Goal: Task Accomplishment & Management: Complete application form

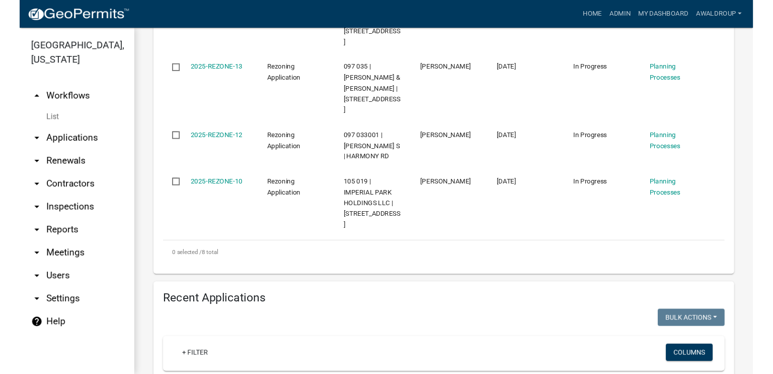
scroll to position [755, 0]
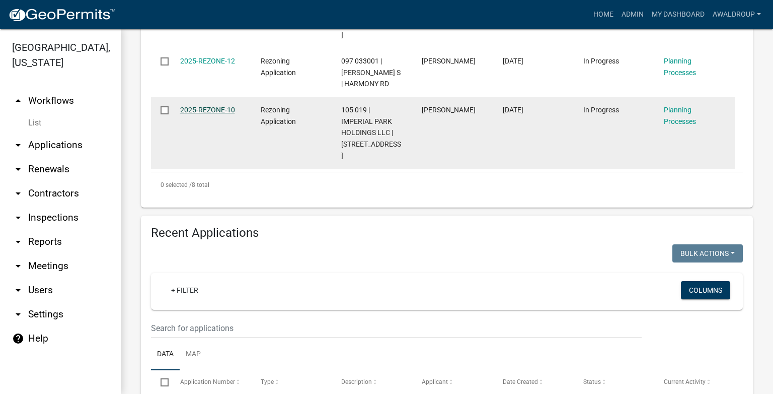
click at [206, 106] on link "2025-REZONE-10" at bounding box center [207, 110] width 55 height 8
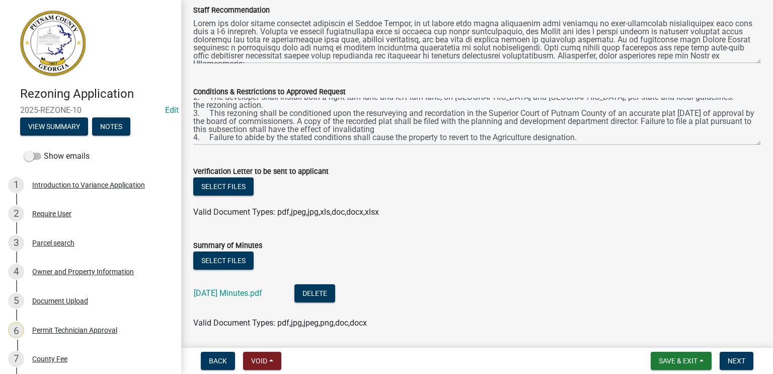
scroll to position [356, 0]
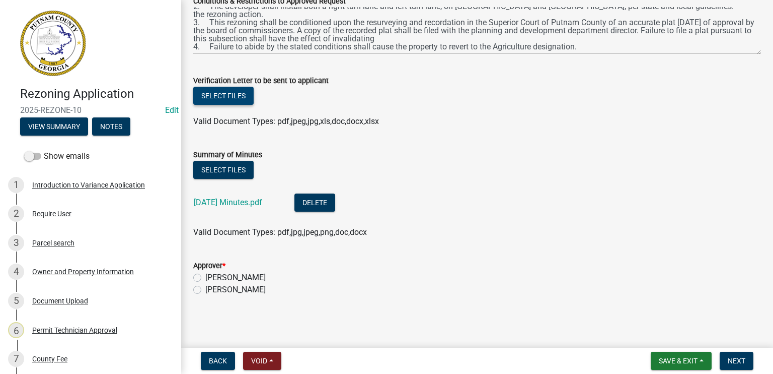
click at [220, 98] on button "Select files" at bounding box center [223, 96] width 60 height 18
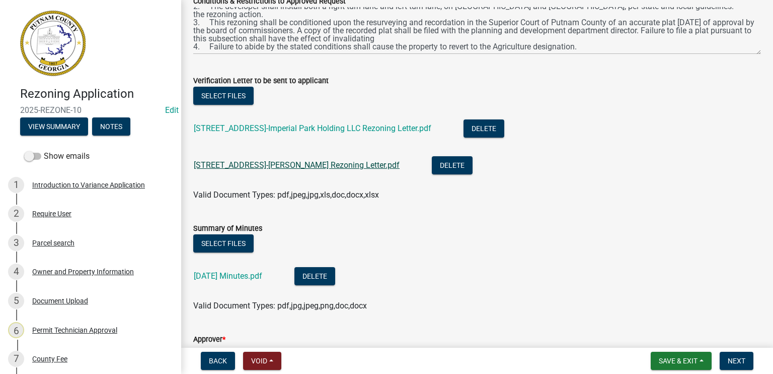
click at [278, 166] on link "[STREET_ADDRESS]-[PERSON_NAME] Rezoning Letter.pdf" at bounding box center [297, 165] width 206 height 10
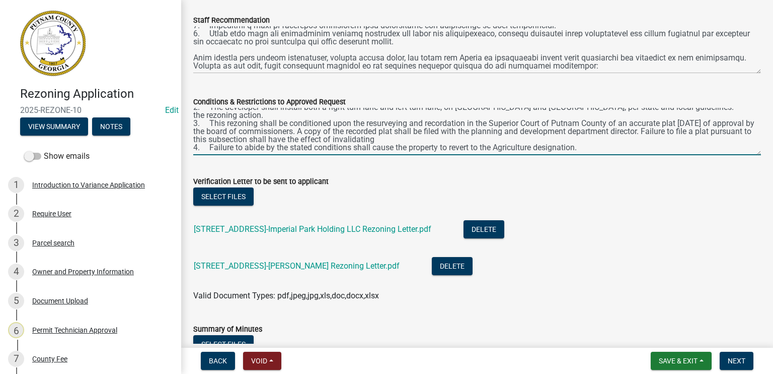
scroll to position [0, 0]
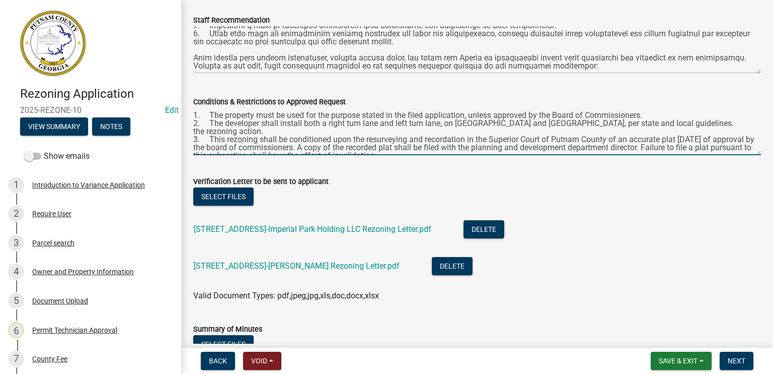
drag, startPoint x: 585, startPoint y: 140, endPoint x: 173, endPoint y: 105, distance: 412.9
click at [173, 105] on div "Rezoning Application 2025-REZONE-10 Edit View Summary Notes Show emails 1 Intro…" at bounding box center [386, 187] width 773 height 374
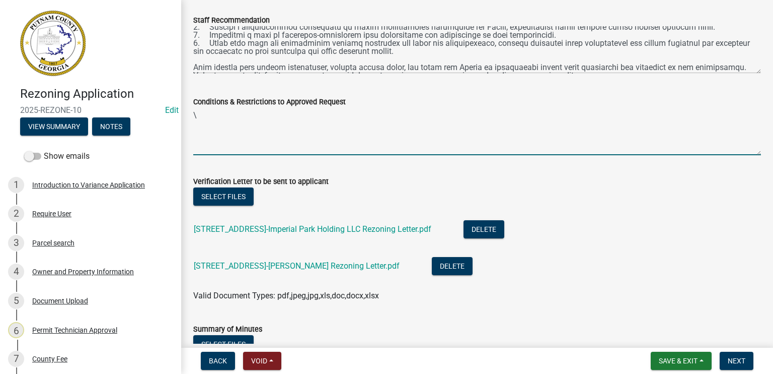
scroll to position [81, 0]
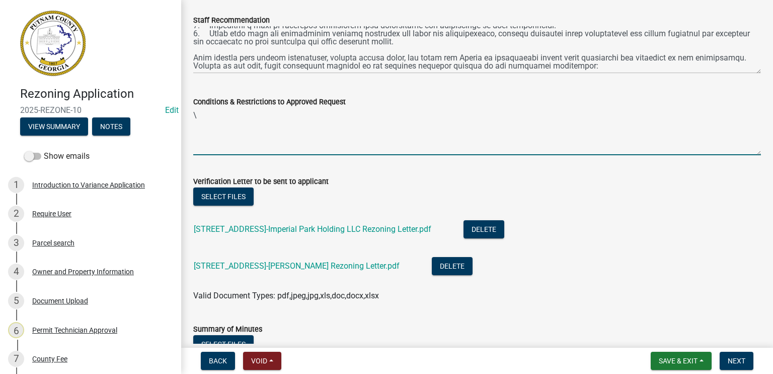
type textarea "\"
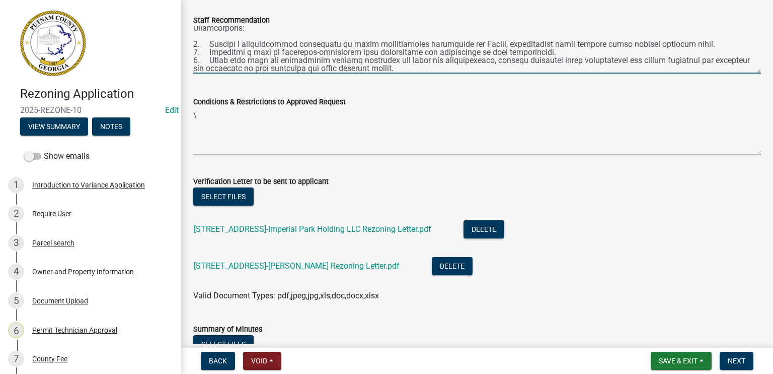
scroll to position [0, 0]
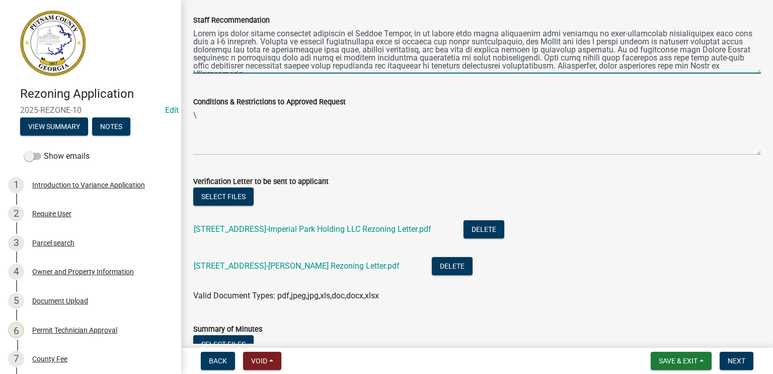
drag, startPoint x: 609, startPoint y: 60, endPoint x: 176, endPoint y: 14, distance: 435.5
click at [176, 14] on div "Rezoning Application 2025-REZONE-10 Edit View Summary Notes Show emails 1 Intro…" at bounding box center [386, 187] width 773 height 374
paste textarea "1. The property must be used for the purpose stated in the filed application, u…"
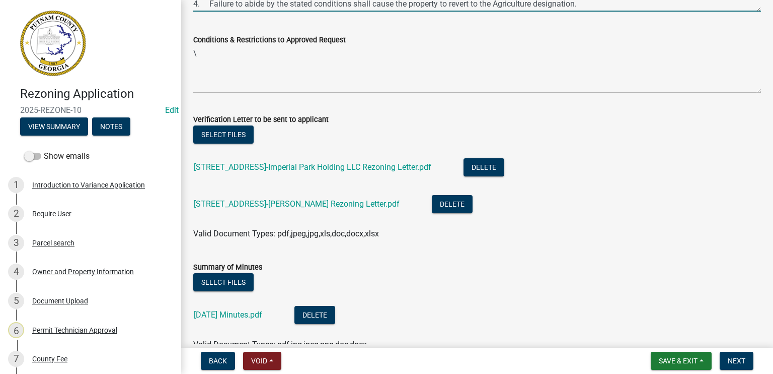
scroll to position [306, 0]
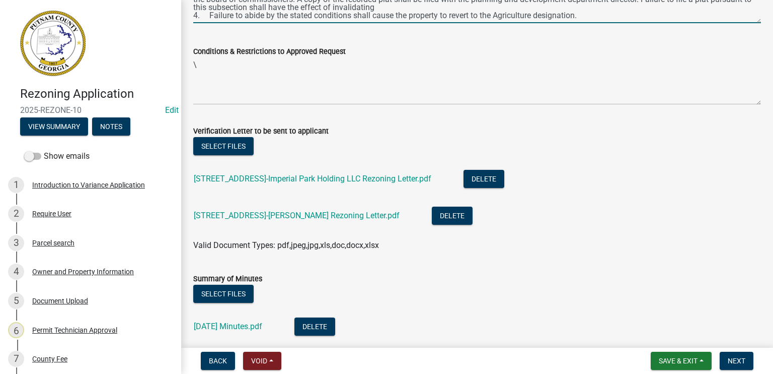
type textarea "1. The property must be used for the purpose stated in the filed application, u…"
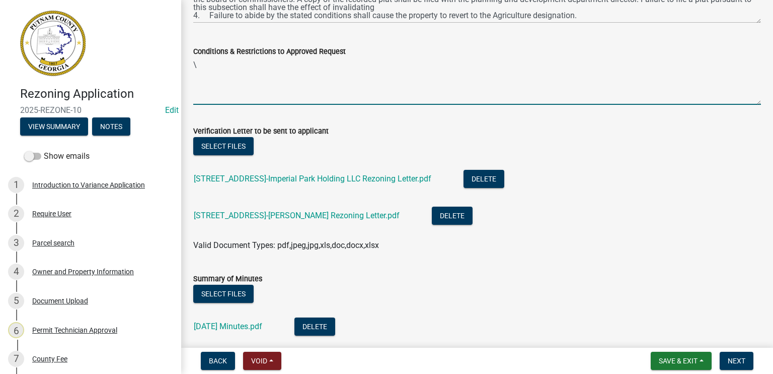
click at [199, 64] on textarea "\" at bounding box center [477, 80] width 568 height 47
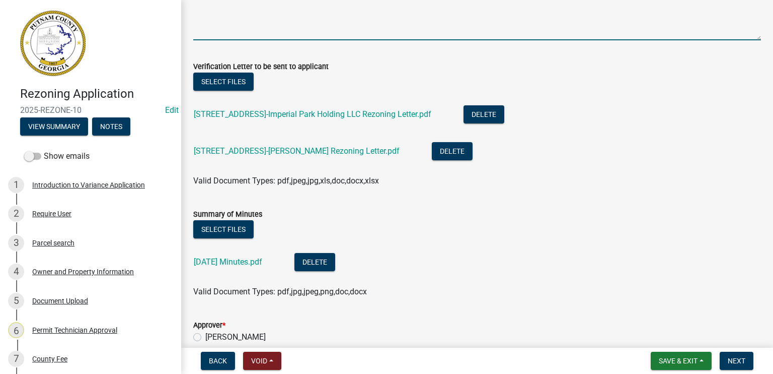
scroll to position [430, 0]
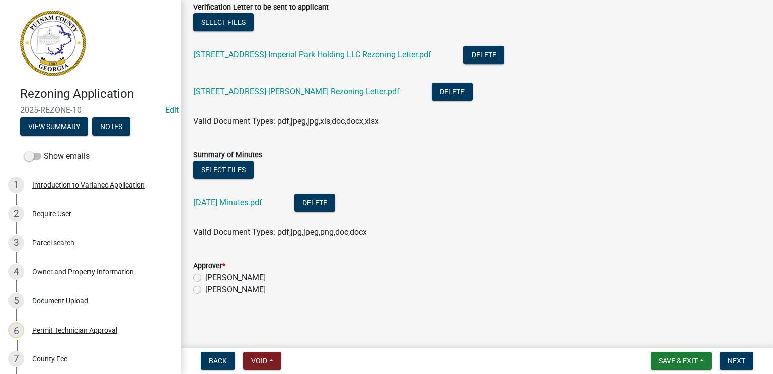
click at [205, 289] on label "[PERSON_NAME]" at bounding box center [235, 289] width 60 height 12
click at [205, 289] on input "[PERSON_NAME]" at bounding box center [208, 286] width 7 height 7
radio input "true"
click at [743, 364] on span "Next" at bounding box center [737, 360] width 18 height 8
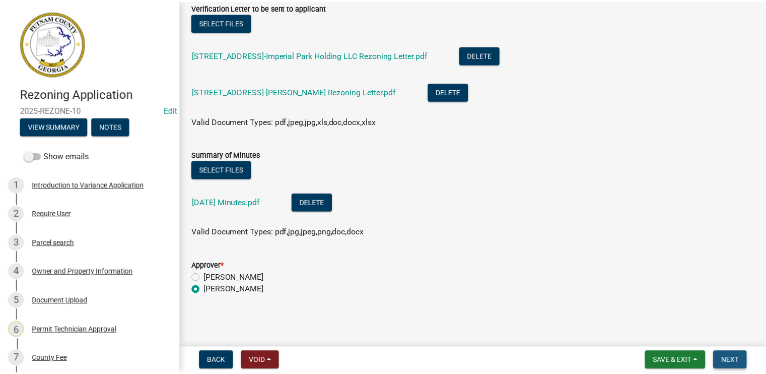
scroll to position [0, 0]
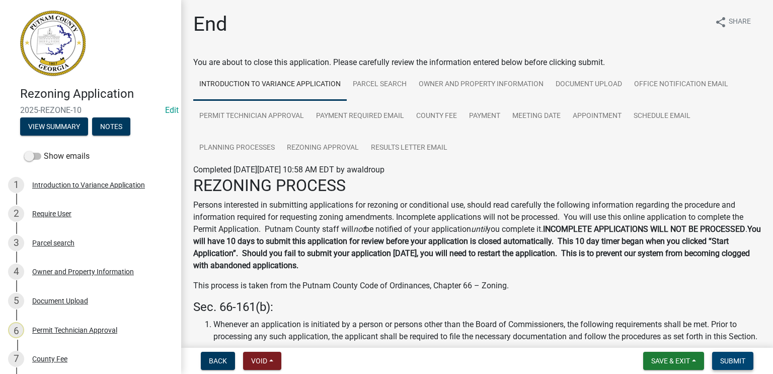
click at [743, 364] on span "Submit" at bounding box center [732, 360] width 25 height 8
